Goal: Task Accomplishment & Management: Manage account settings

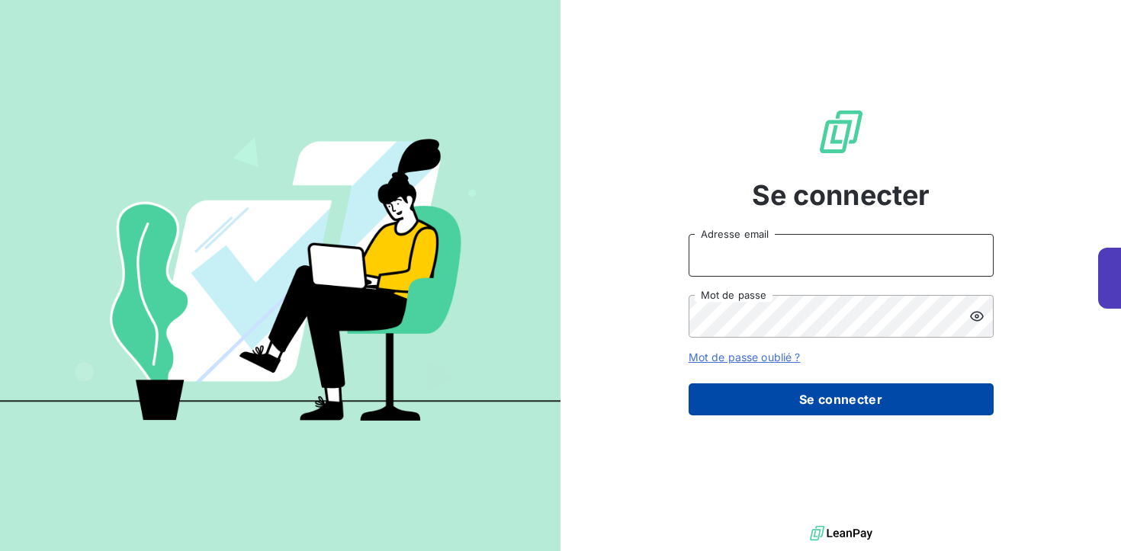
type input "baptiste.massot@alumnforce.com"
click at [738, 411] on button "Se connecter" at bounding box center [841, 400] width 305 height 32
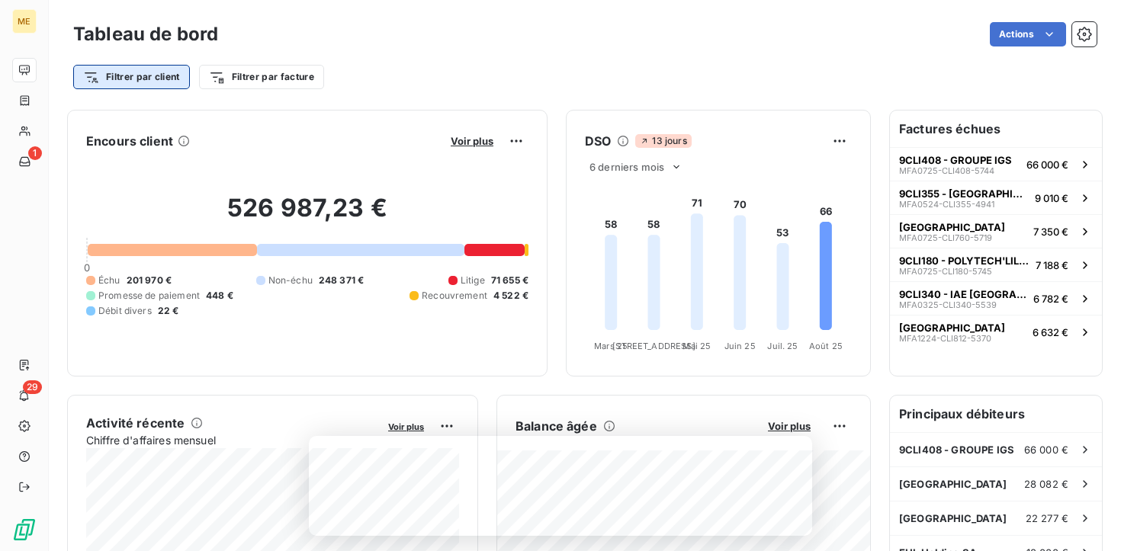
click at [129, 75] on html "ME 1 29 Tableau de bord Actions Filtrer par client Filtrer par facture Encours …" at bounding box center [560, 275] width 1121 height 551
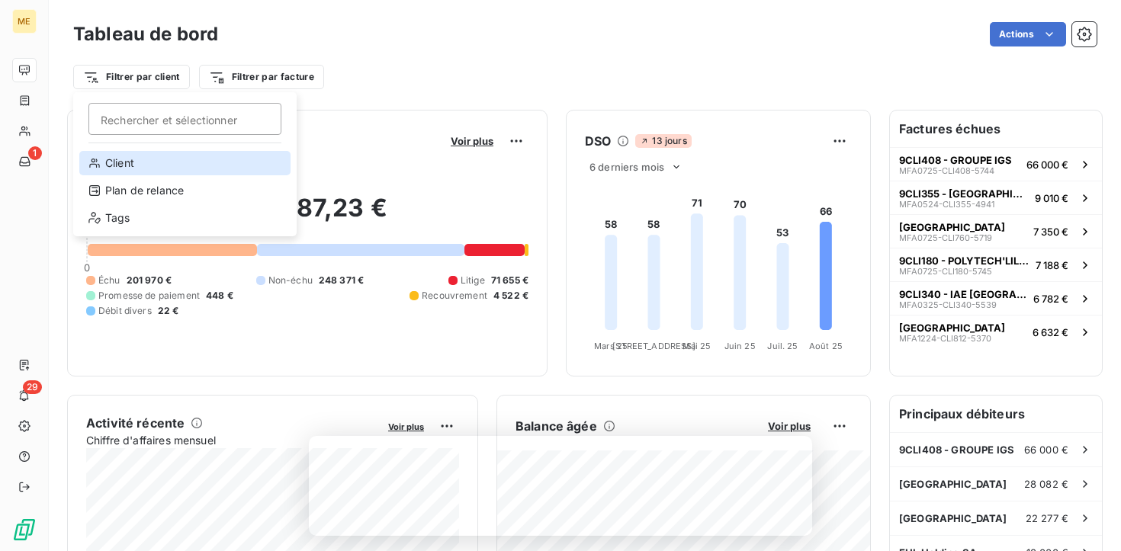
click at [119, 158] on div "Client" at bounding box center [184, 163] width 211 height 24
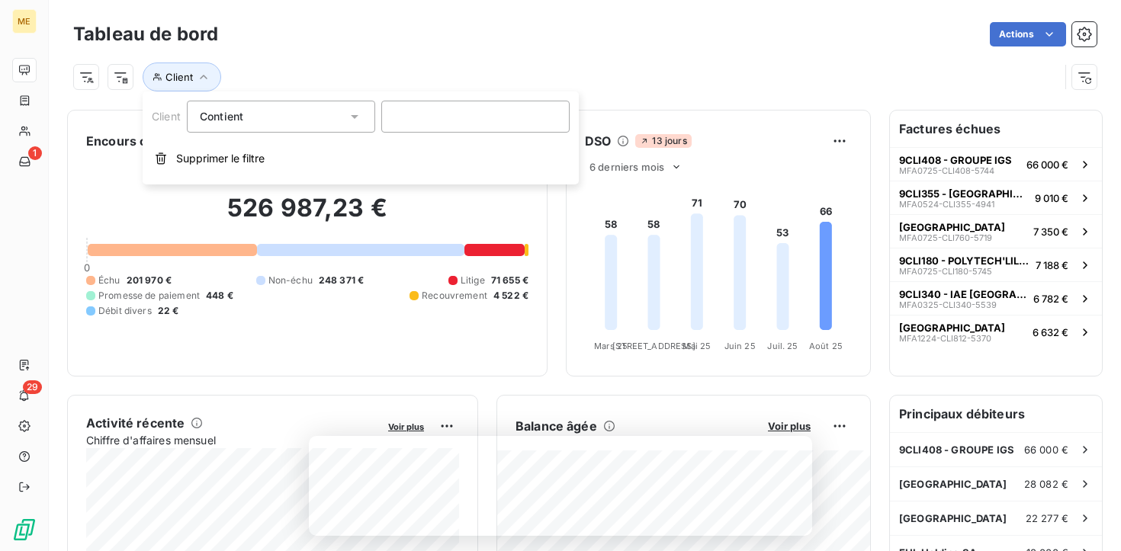
click at [635, 59] on div "Client" at bounding box center [585, 70] width 1024 height 41
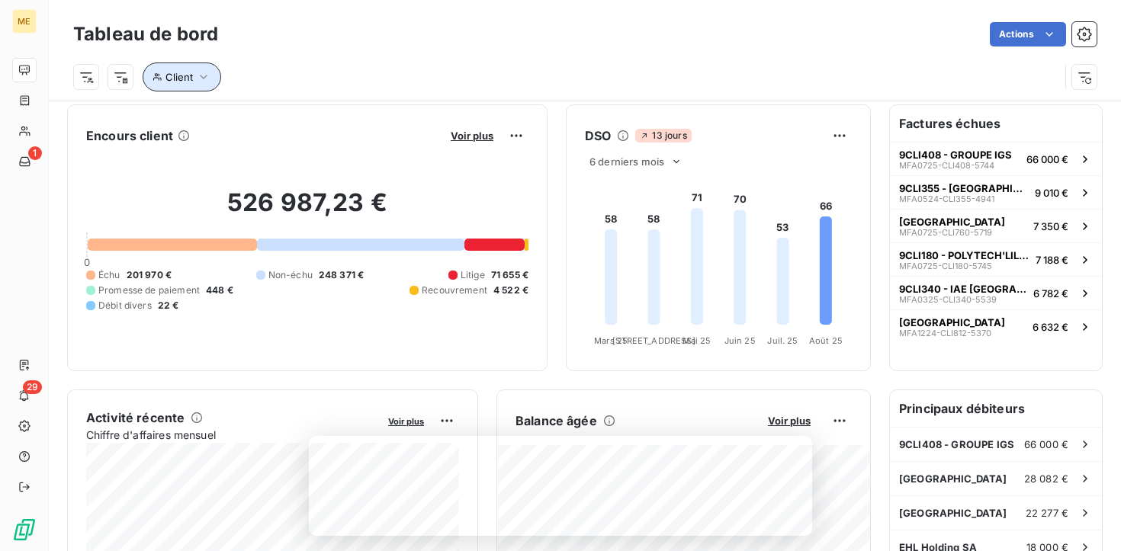
click at [207, 82] on icon "button" at bounding box center [203, 76] width 15 height 15
click at [323, 110] on div "Contient like" at bounding box center [273, 116] width 147 height 21
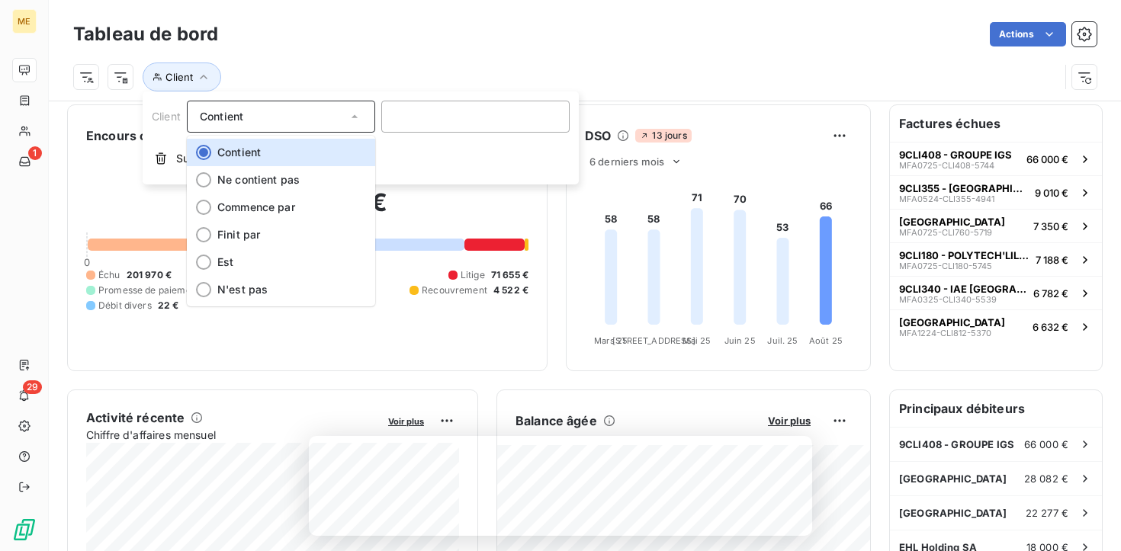
click at [347, 64] on div "Client" at bounding box center [566, 77] width 986 height 29
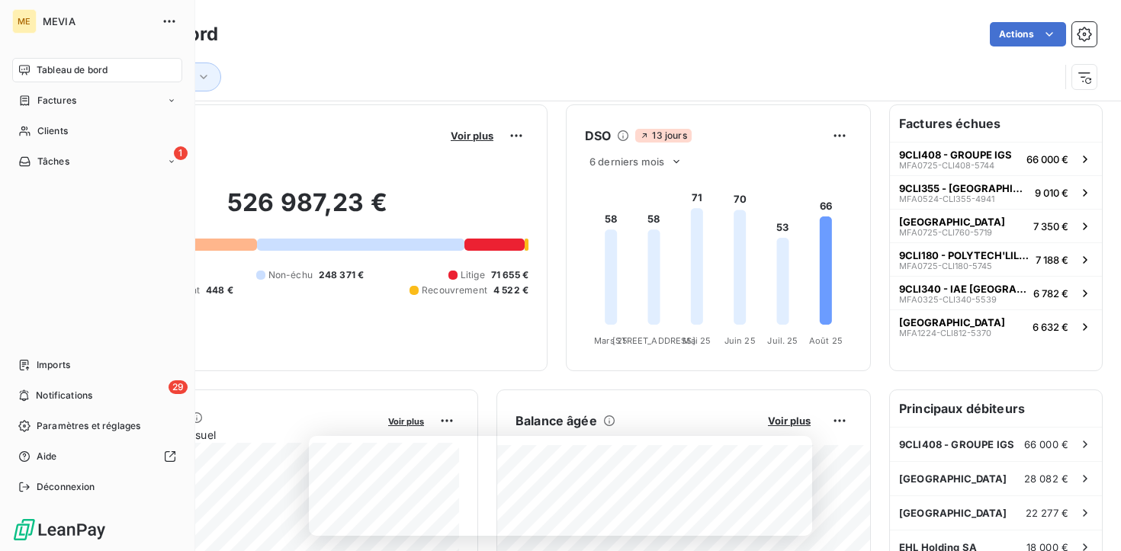
click at [82, 63] on span "Tableau de bord" at bounding box center [72, 70] width 71 height 14
click at [149, 165] on div "1 Tâches" at bounding box center [97, 161] width 170 height 24
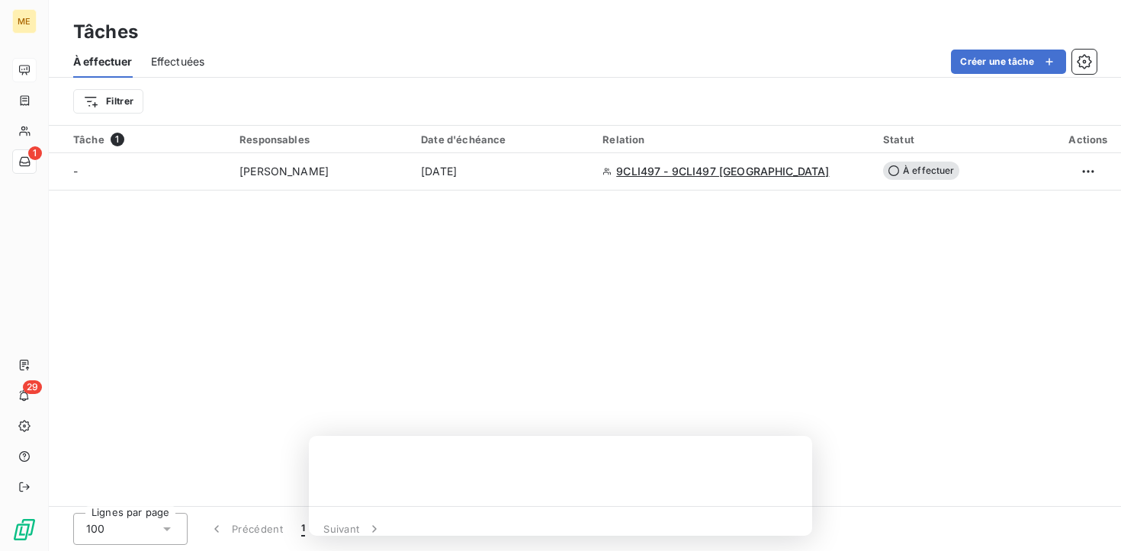
click at [169, 67] on span "Effectuées" at bounding box center [178, 61] width 54 height 15
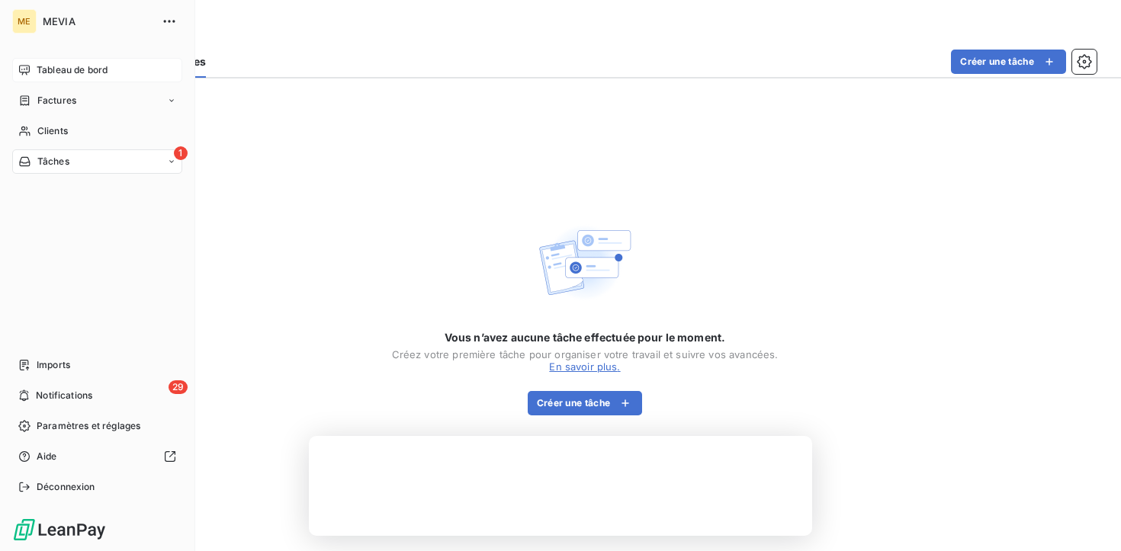
click at [67, 68] on span "Tableau de bord" at bounding box center [72, 70] width 71 height 14
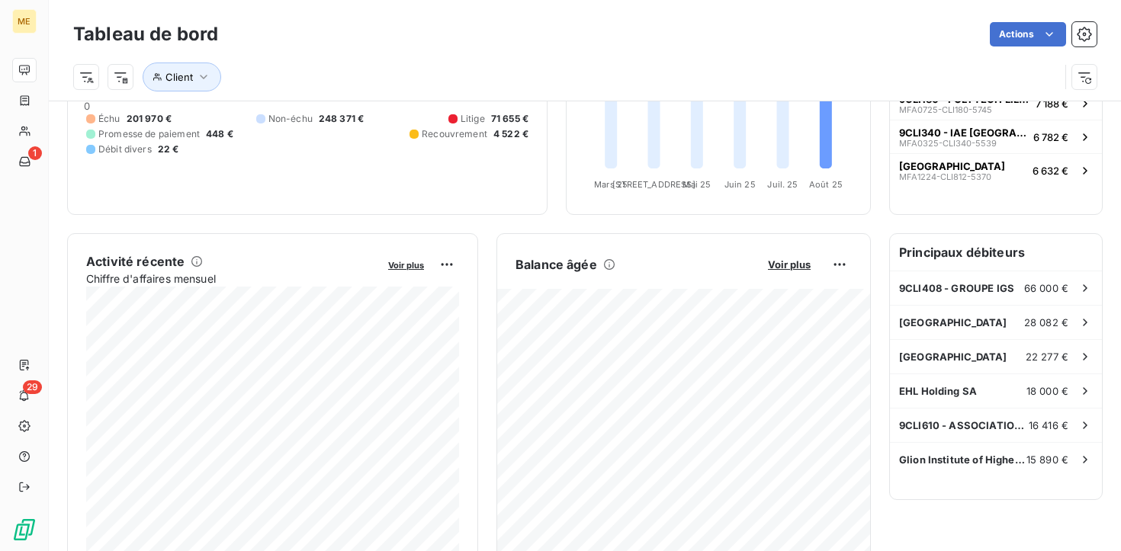
scroll to position [162, 0]
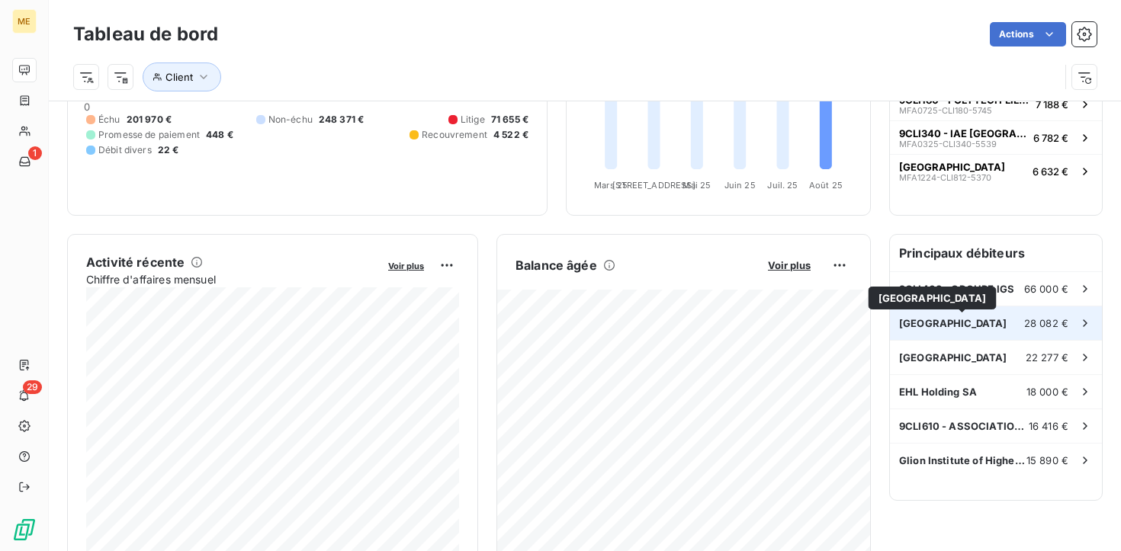
click at [926, 328] on span "[GEOGRAPHIC_DATA]" at bounding box center [953, 323] width 108 height 12
